Goal: Use online tool/utility: Utilize a website feature to perform a specific function

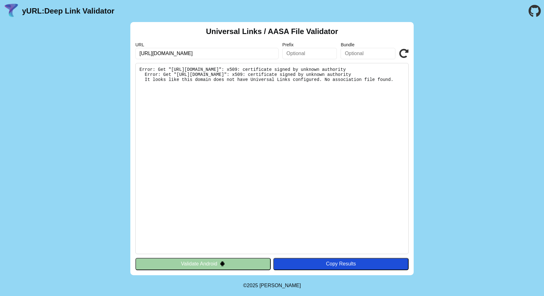
click at [159, 55] on input "https://assl.com.sa/.well-known/apple-app-site-association" at bounding box center [206, 53] width 143 height 11
click at [156, 54] on input "https://assl.com.sa/.well-known/apple-app-site-association" at bounding box center [206, 53] width 143 height 11
type input "[URL][DOMAIN_NAME]"
click at [405, 56] on icon at bounding box center [403, 53] width 9 height 9
click at [214, 53] on input "[URL][DOMAIN_NAME]" at bounding box center [206, 53] width 143 height 11
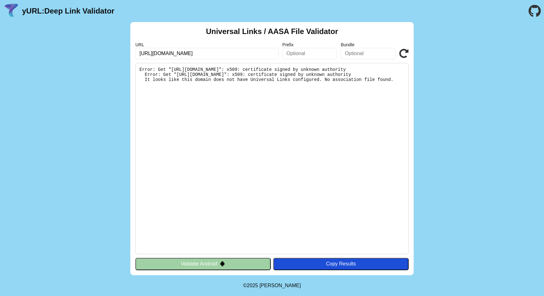
click at [211, 55] on input "[URL][DOMAIN_NAME]" at bounding box center [206, 53] width 143 height 11
drag, startPoint x: 291, startPoint y: 104, endPoint x: 291, endPoint y: 67, distance: 36.5
click at [294, 71] on pre "Error: Get "[URL][DOMAIN_NAME]": x509: certificate signed by unknown authority …" at bounding box center [271, 158] width 273 height 191
click at [291, 67] on pre "Error: Get "[URL][DOMAIN_NAME]": x509: certificate signed by unknown authority …" at bounding box center [271, 158] width 273 height 191
click at [183, 90] on pre "Error: Get "[URL][DOMAIN_NAME]": x509: certificate signed by unknown authority …" at bounding box center [271, 158] width 273 height 191
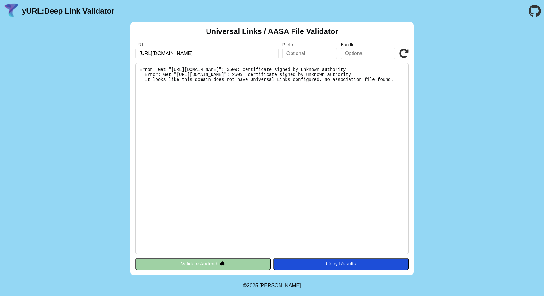
click at [183, 90] on pre "Error: Get "[URL][DOMAIN_NAME]": x509: certificate signed by unknown authority …" at bounding box center [271, 158] width 273 height 191
click at [298, 104] on pre "Error: Get "[URL][DOMAIN_NAME]": x509: certificate signed by unknown authority …" at bounding box center [271, 158] width 273 height 191
click at [176, 69] on pre "Error: Get "[URL][DOMAIN_NAME]": x509: certificate signed by unknown authority …" at bounding box center [271, 158] width 273 height 191
drag, startPoint x: 177, startPoint y: 69, endPoint x: 340, endPoint y: 69, distance: 163.3
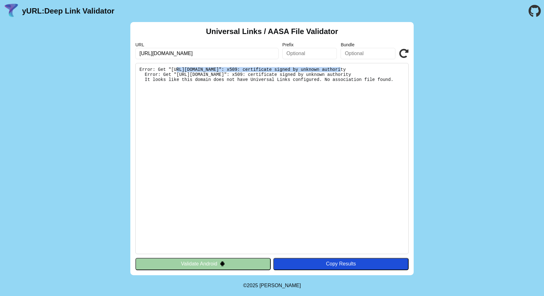
click at [340, 69] on pre "Error: Get "[URL][DOMAIN_NAME]": x509: certificate signed by unknown authority …" at bounding box center [271, 158] width 273 height 191
copy pre "[URL][DOMAIN_NAME]"
click at [368, 141] on pre "Error: Get "[URL][DOMAIN_NAME]": x509: certificate signed by unknown authority …" at bounding box center [271, 158] width 273 height 191
click at [303, 136] on pre "Error: Get "[URL][DOMAIN_NAME]": x509: certificate signed by unknown authority …" at bounding box center [271, 158] width 273 height 191
click at [356, 71] on pre "Error: Get "https://www.assl.com.sa/.well-known/apple-app-site-association": x5…" at bounding box center [271, 158] width 273 height 191
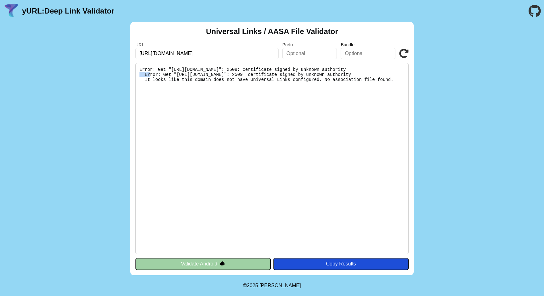
click at [356, 71] on pre "Error: Get "https://www.assl.com.sa/.well-known/apple-app-site-association": x5…" at bounding box center [271, 158] width 273 height 191
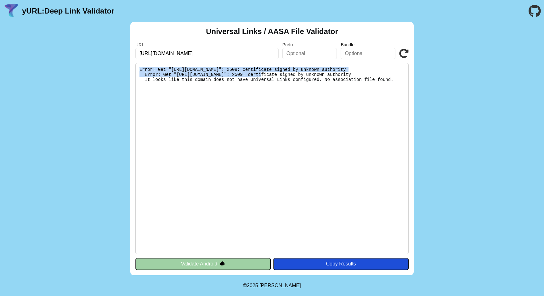
click at [356, 71] on pre "Error: Get "https://www.assl.com.sa/.well-known/apple-app-site-association": x5…" at bounding box center [271, 158] width 273 height 191
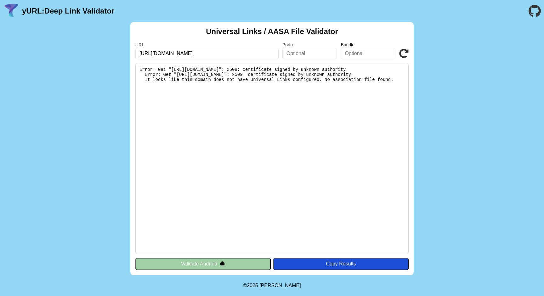
click at [359, 107] on pre "Error: Get "[URL][DOMAIN_NAME]": x509: certificate signed by unknown authority …" at bounding box center [271, 158] width 273 height 191
drag, startPoint x: 503, startPoint y: 61, endPoint x: 501, endPoint y: 57, distance: 4.2
click at [503, 61] on div "Universal Links / AASA File Validator URL https://www.assl.com.sa/.well-known/a…" at bounding box center [272, 148] width 544 height 253
